Goal: Find contact information: Find contact information

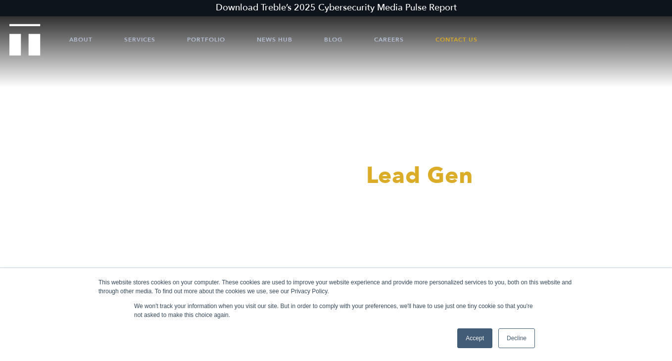
click at [471, 332] on link "Accept" at bounding box center [474, 339] width 35 height 20
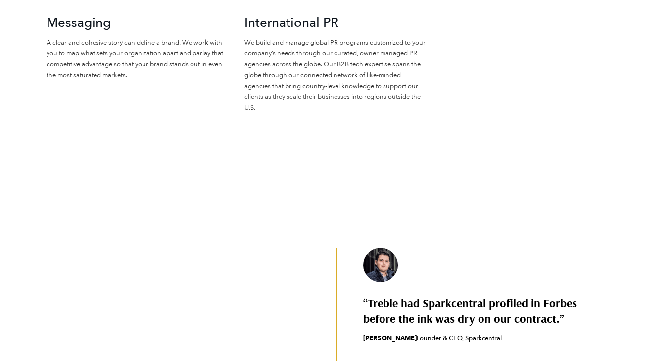
scroll to position [2762, 0]
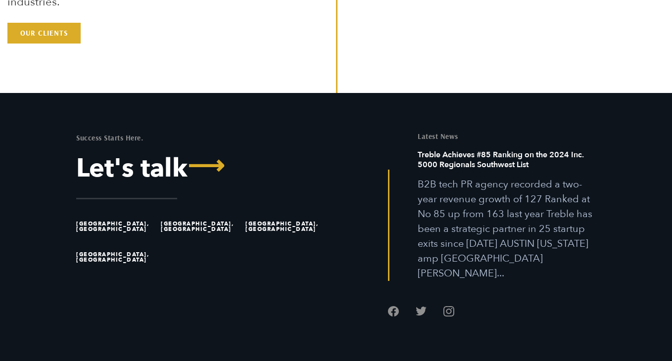
click at [100, 211] on li "[GEOGRAPHIC_DATA], [GEOGRAPHIC_DATA]" at bounding box center [116, 226] width 80 height 31
click at [101, 211] on li "[GEOGRAPHIC_DATA], [GEOGRAPHIC_DATA]" at bounding box center [116, 226] width 80 height 31
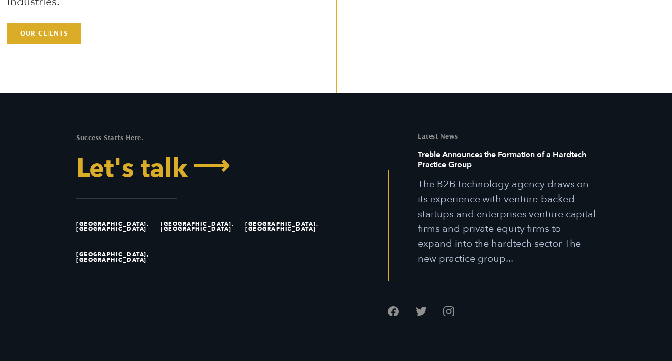
click at [166, 159] on link "Let's talk ⟶" at bounding box center [202, 169] width 252 height 26
